Goal: Find specific page/section: Find specific page/section

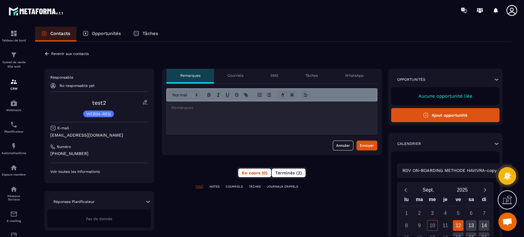
click at [284, 173] on span "Terminés (2)" at bounding box center [288, 172] width 26 height 5
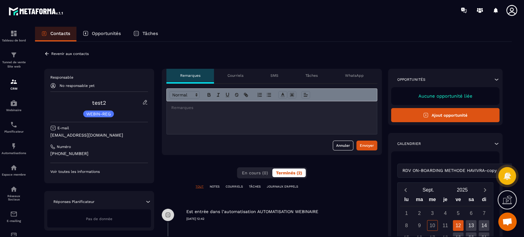
click at [334, 195] on div "TOUT NOTES COURRIELS TÂCHES JOURNAUX D'APPELS" at bounding box center [272, 190] width 220 height 12
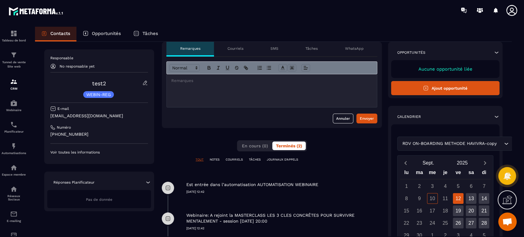
click at [426, 50] on div "Opportunités" at bounding box center [445, 52] width 108 height 6
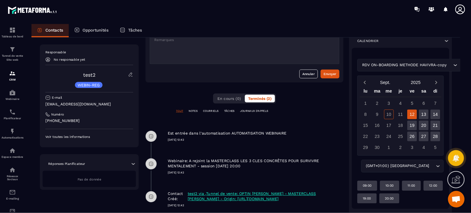
scroll to position [83, 0]
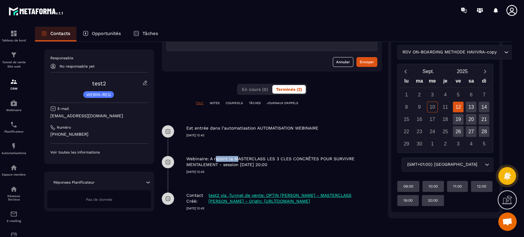
drag, startPoint x: 213, startPoint y: 158, endPoint x: 235, endPoint y: 159, distance: 22.1
click at [235, 159] on p "Webinaire: A rejoint la MASTERCLASS LES 3 CLES CONCRÊTES POUR SURVIVRE MENTALEM…" at bounding box center [283, 162] width 194 height 12
click at [329, 147] on div "Webinaire: A rejoint la MASTERCLASS LES 3 CLES CONCRÊTES POUR SURVIVRE MENTALEM…" at bounding box center [283, 160] width 195 height 27
click at [19, 60] on div "Tunnel de vente Site web" at bounding box center [14, 59] width 25 height 17
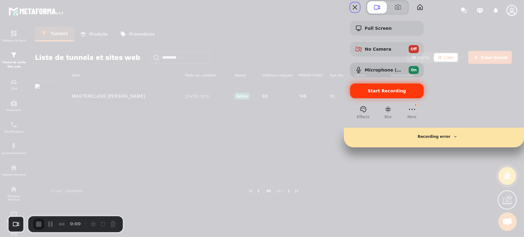
click at [406, 93] on span "Start Recording" at bounding box center [387, 90] width 38 height 5
